Goal: Task Accomplishment & Management: Manage account settings

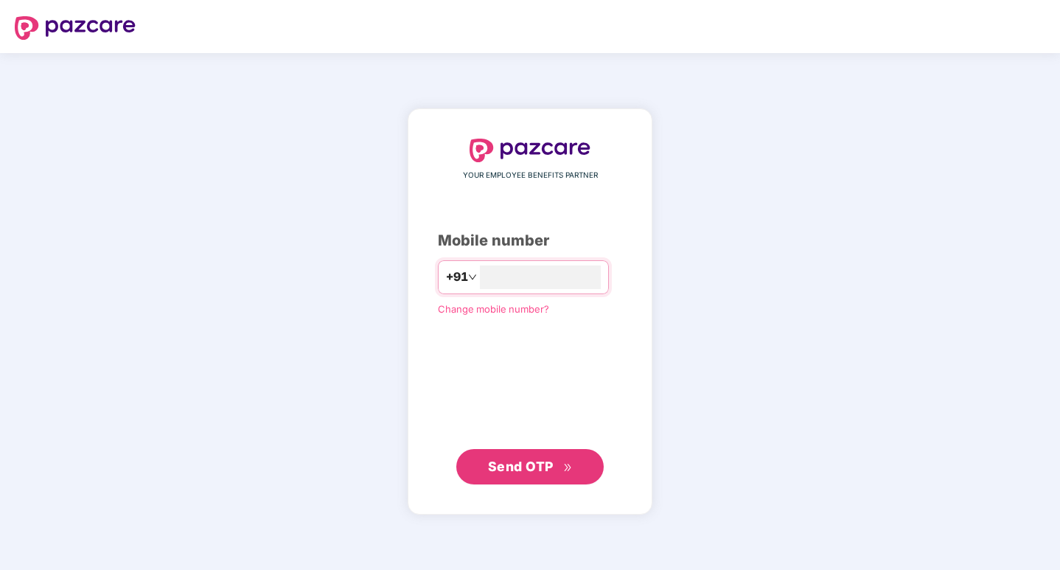
type input "**********"
click at [507, 466] on span "Send OTP" at bounding box center [521, 465] width 66 height 15
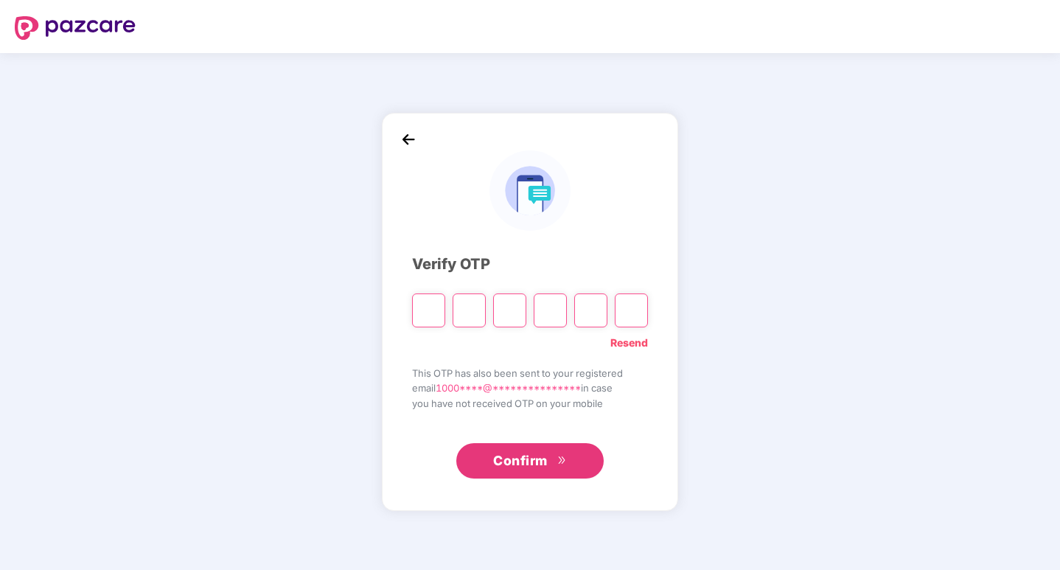
type input "*"
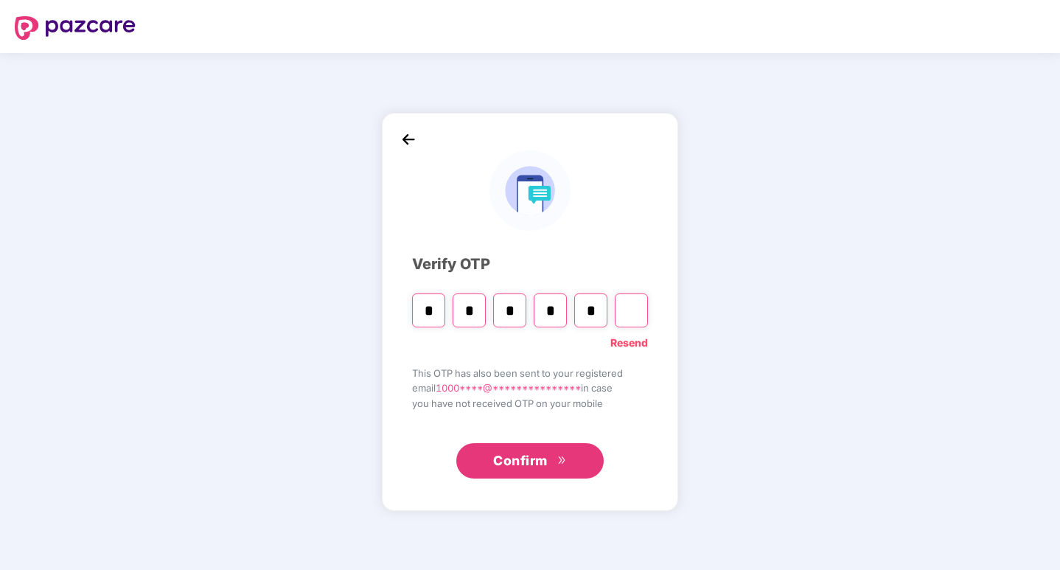
type input "*"
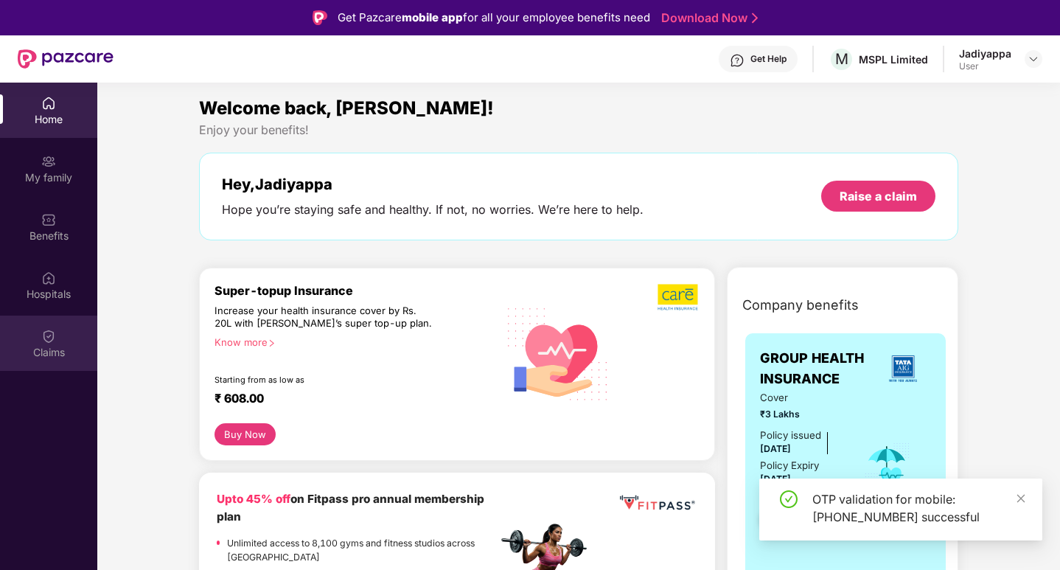
click at [47, 341] on img at bounding box center [48, 336] width 15 height 15
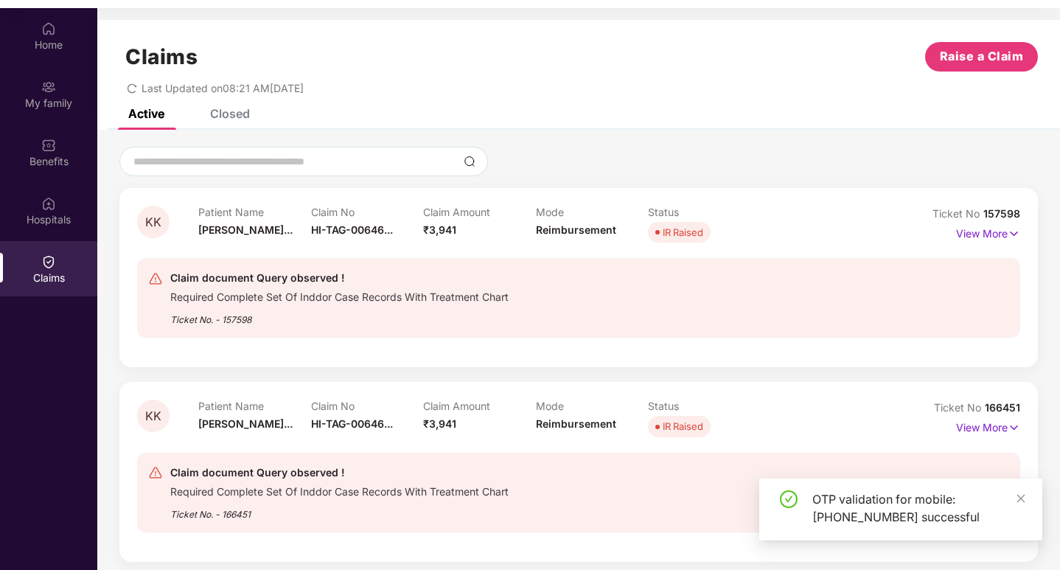
scroll to position [83, 0]
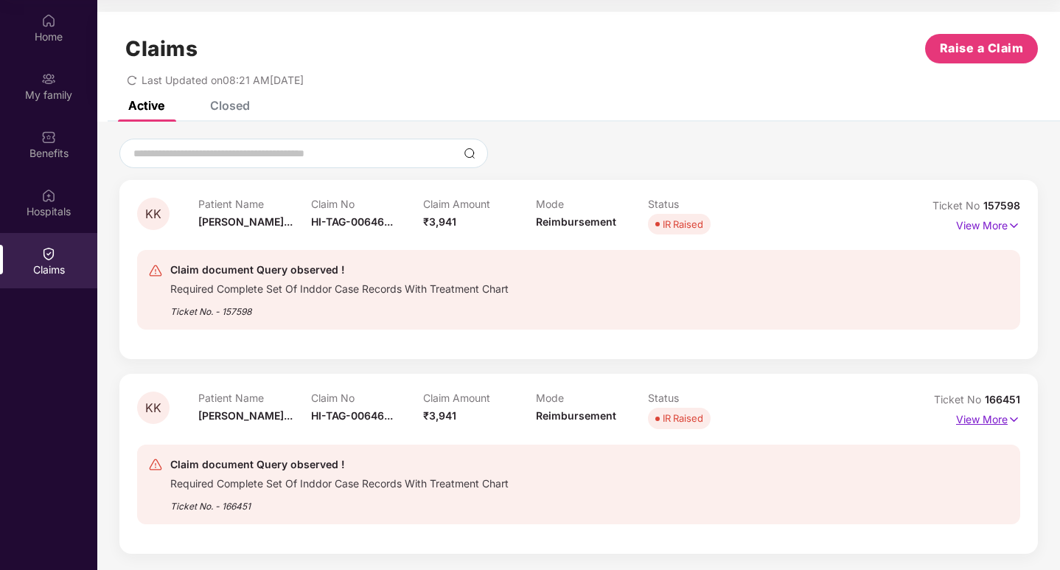
click at [977, 421] on p "View More" at bounding box center [988, 418] width 64 height 20
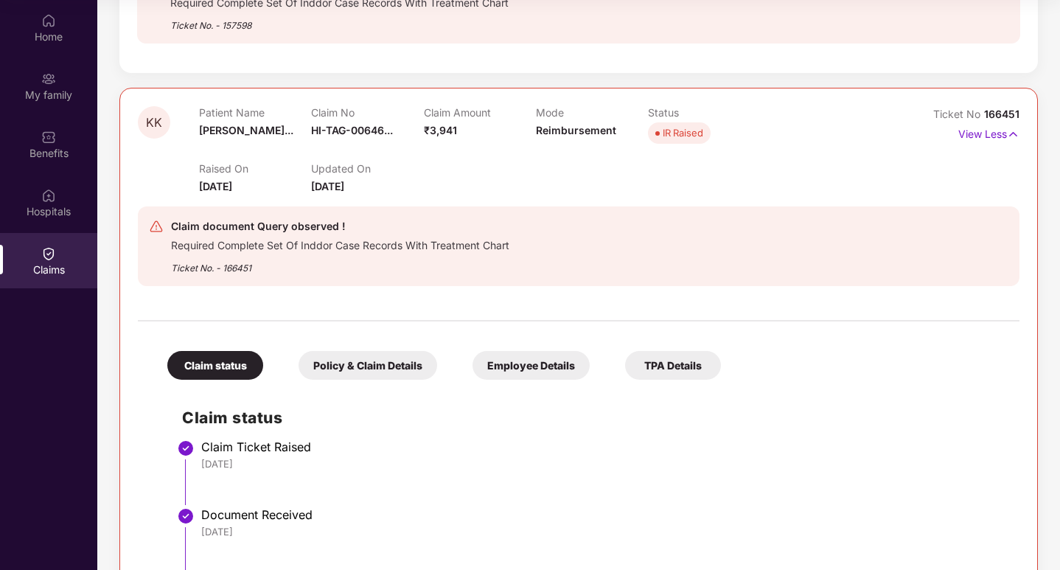
scroll to position [58, 0]
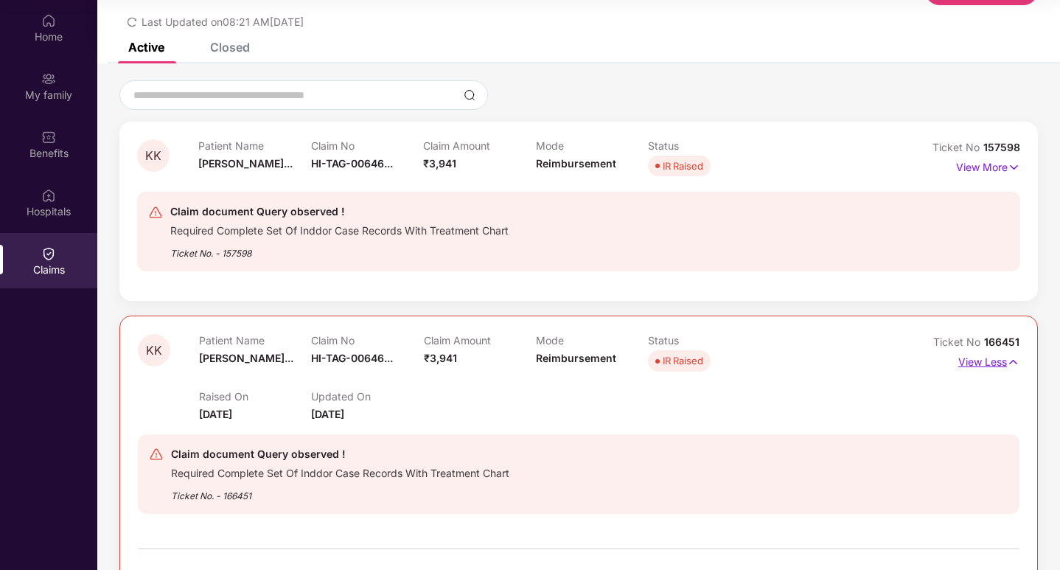
click at [986, 366] on p "View Less" at bounding box center [989, 360] width 61 height 20
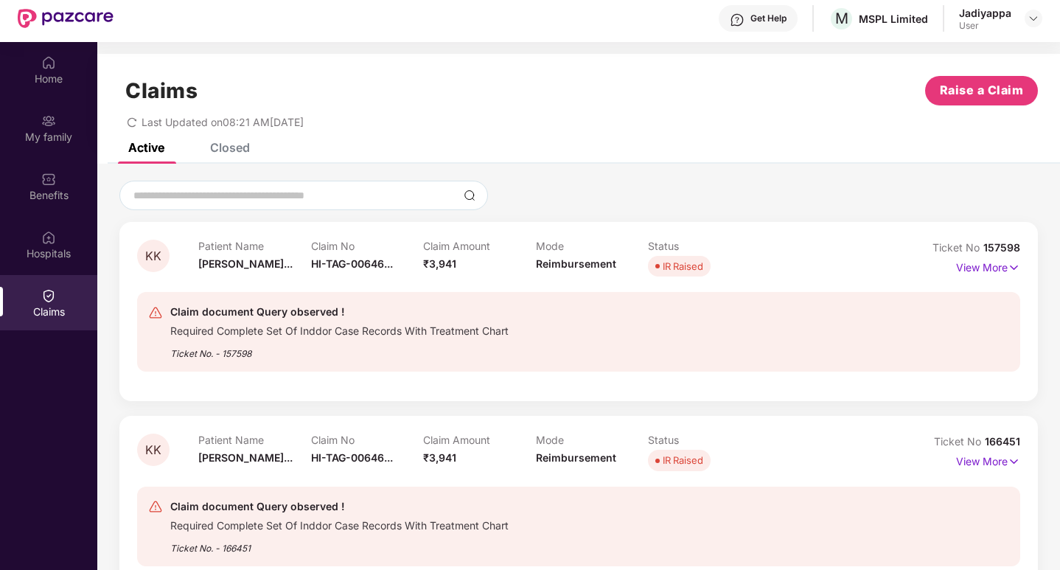
scroll to position [0, 0]
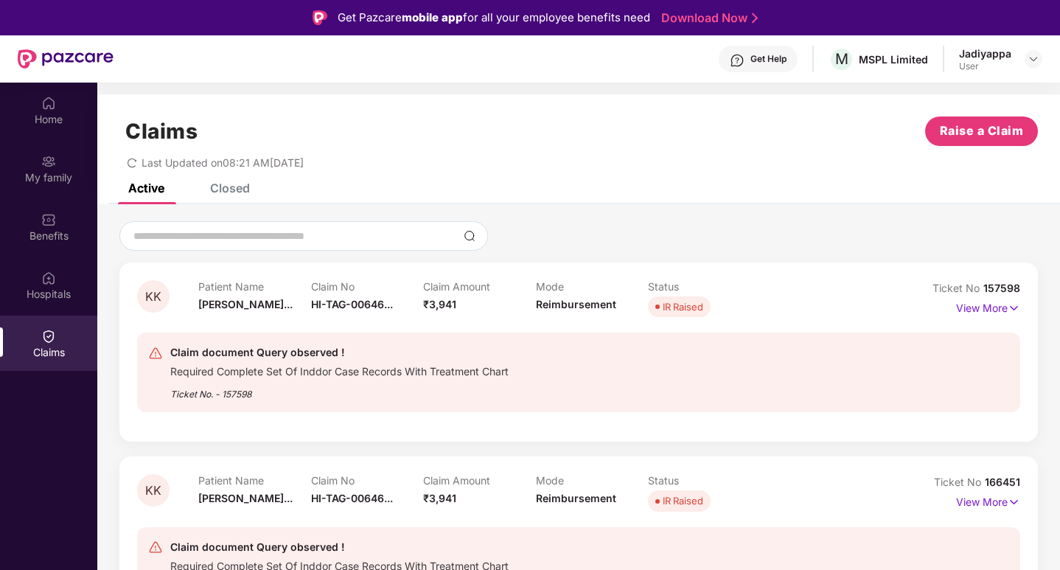
click at [754, 63] on div "Get Help" at bounding box center [769, 59] width 36 height 12
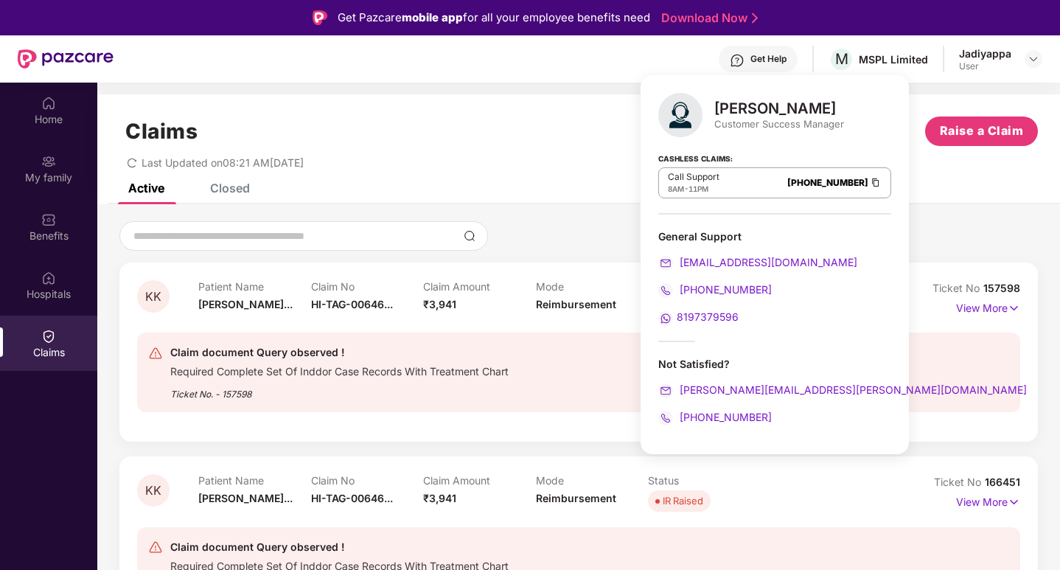
click at [917, 368] on div "Claim document Query observed ! Required Complete Set Of Inddor Case Records Wi…" at bounding box center [578, 373] width 861 height 58
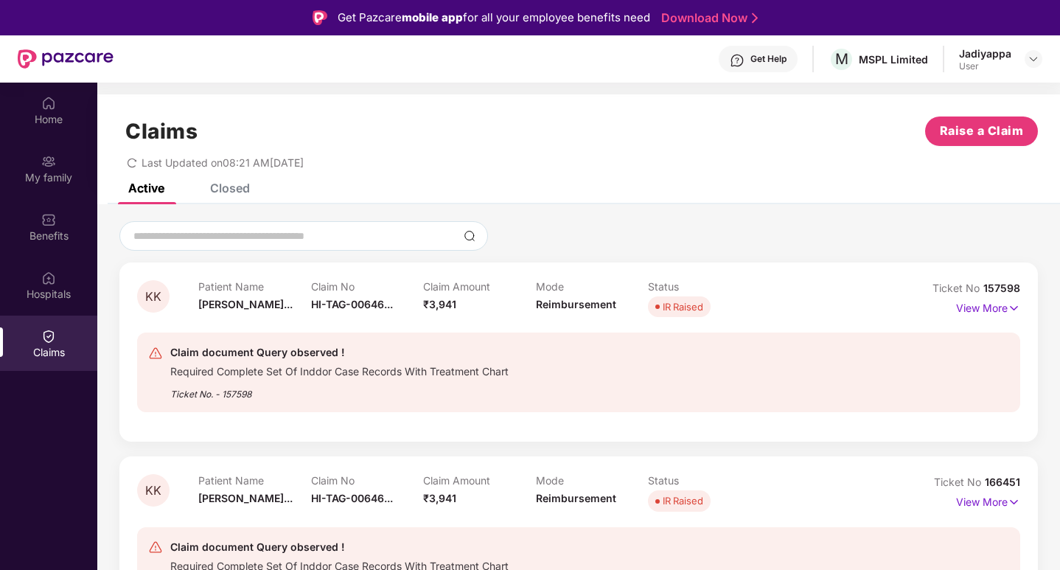
click at [773, 63] on div "Get Help" at bounding box center [769, 59] width 36 height 12
click at [964, 363] on div "Claim document Query observed ! Required Complete Set Of Inddor Case Records Wi…" at bounding box center [578, 373] width 861 height 58
